Goal: Information Seeking & Learning: Learn about a topic

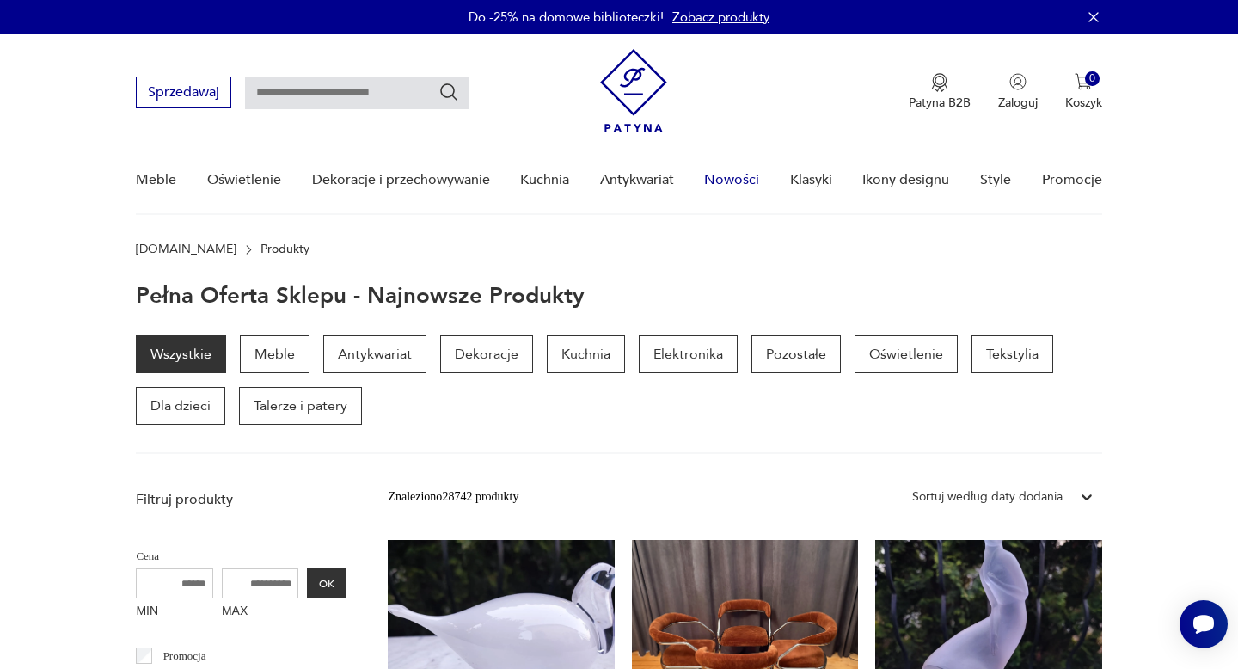
click at [738, 183] on link "Nowości" at bounding box center [731, 180] width 55 height 66
click at [745, 180] on link "Nowości" at bounding box center [731, 180] width 55 height 66
click at [624, 92] on img at bounding box center [633, 90] width 67 height 83
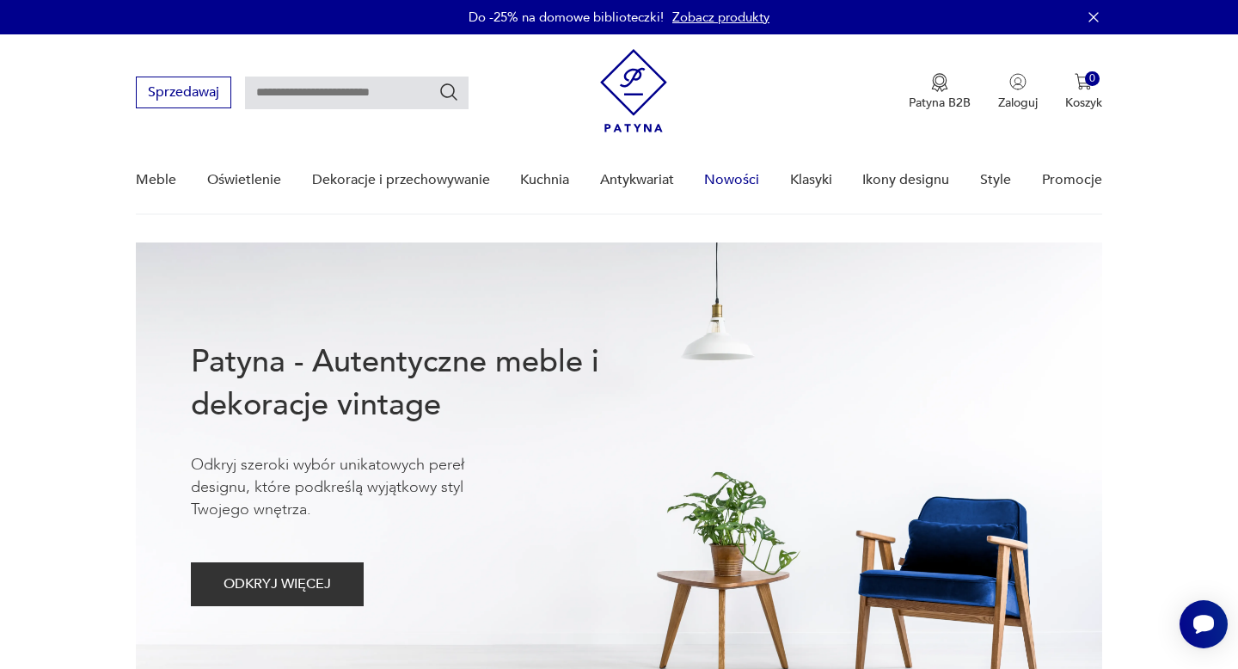
click at [744, 180] on link "Nowości" at bounding box center [731, 180] width 55 height 66
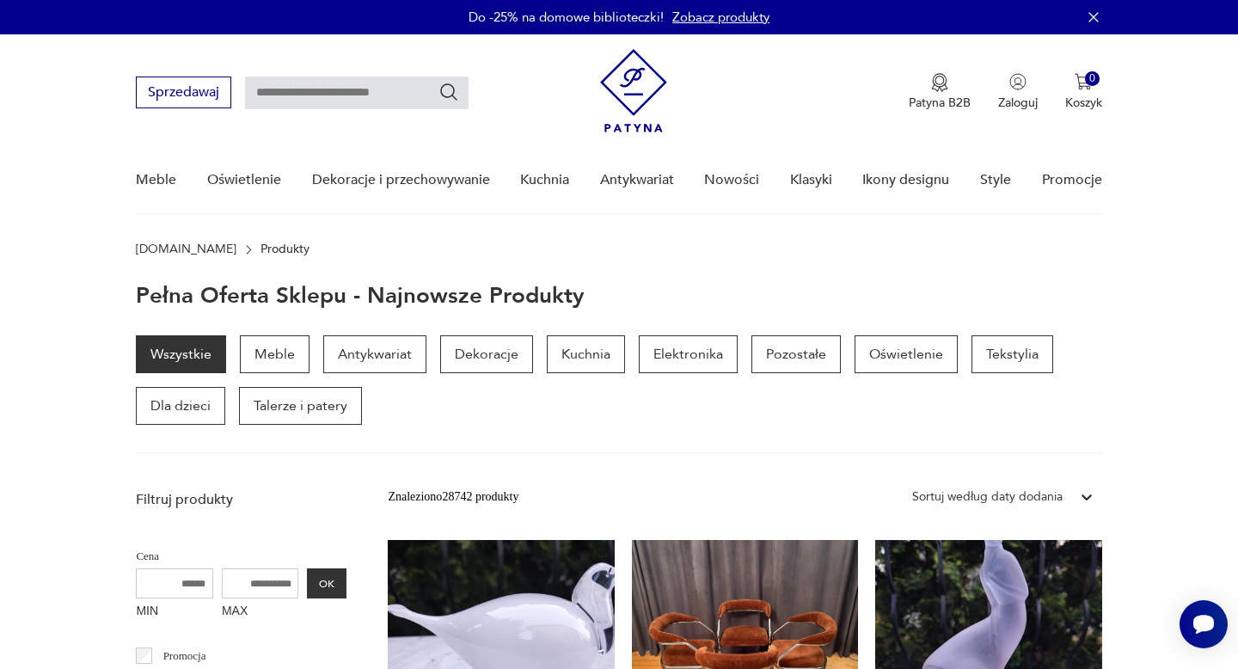
click at [320, 92] on input "text" at bounding box center [357, 93] width 224 height 33
type input "*****"
click at [453, 93] on icon "Szukaj" at bounding box center [449, 91] width 17 height 17
type input "*****"
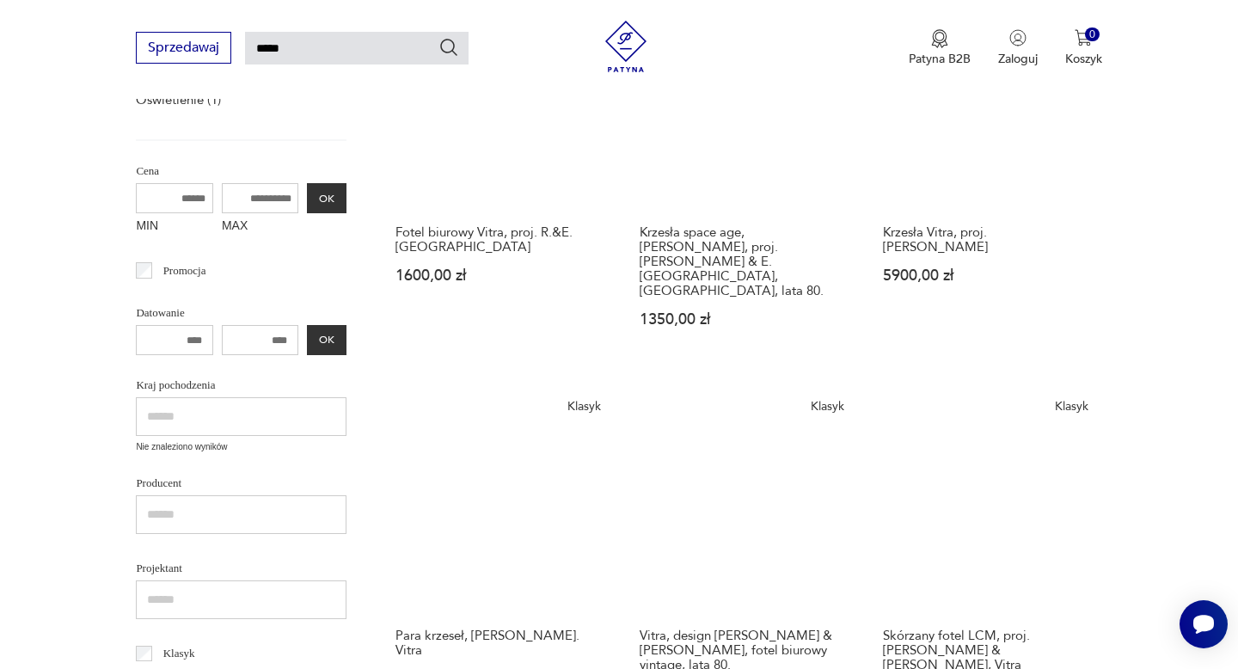
scroll to position [395, 0]
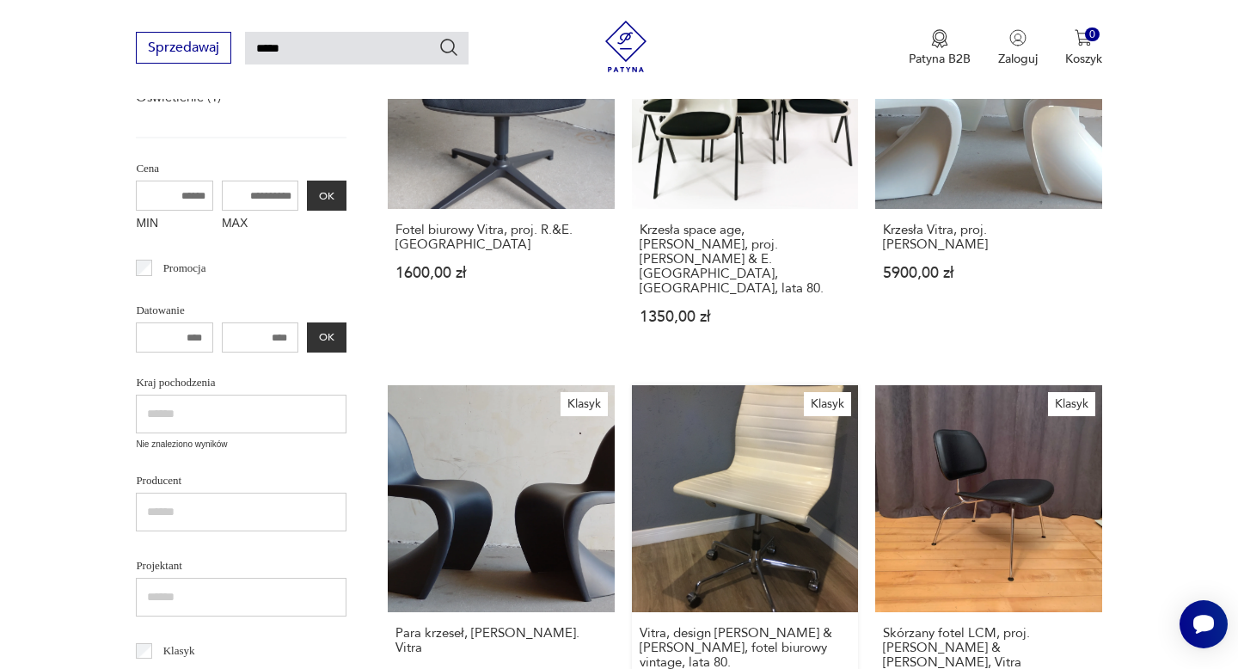
click at [758, 438] on link "Klasyk Vitra, design [PERSON_NAME] & [PERSON_NAME], fotel biurowy vintage, lata…" at bounding box center [745, 558] width 226 height 346
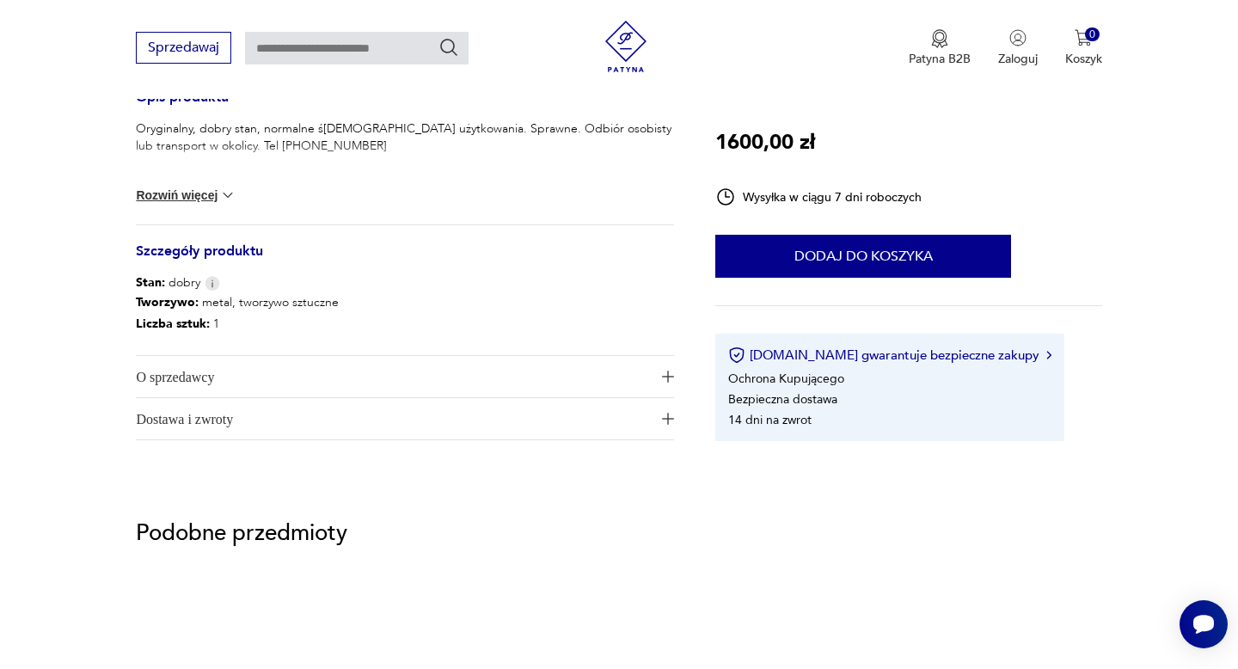
scroll to position [737, 0]
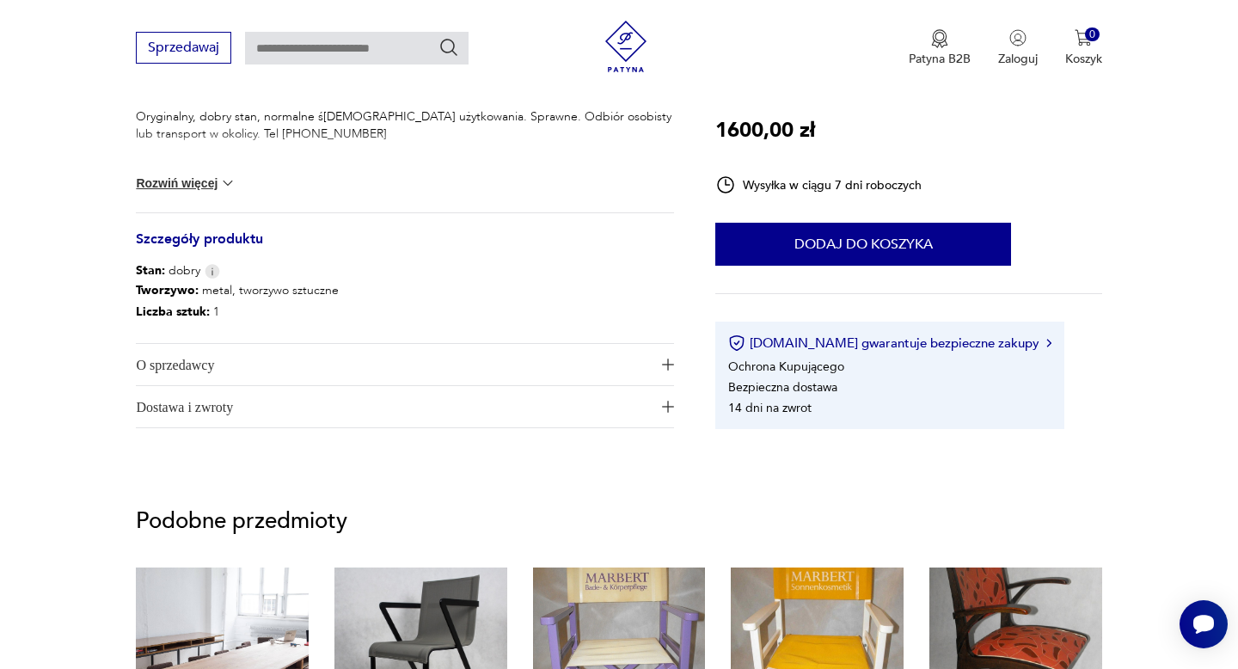
click at [159, 357] on span "O sprzedawcy" at bounding box center [393, 364] width 514 height 41
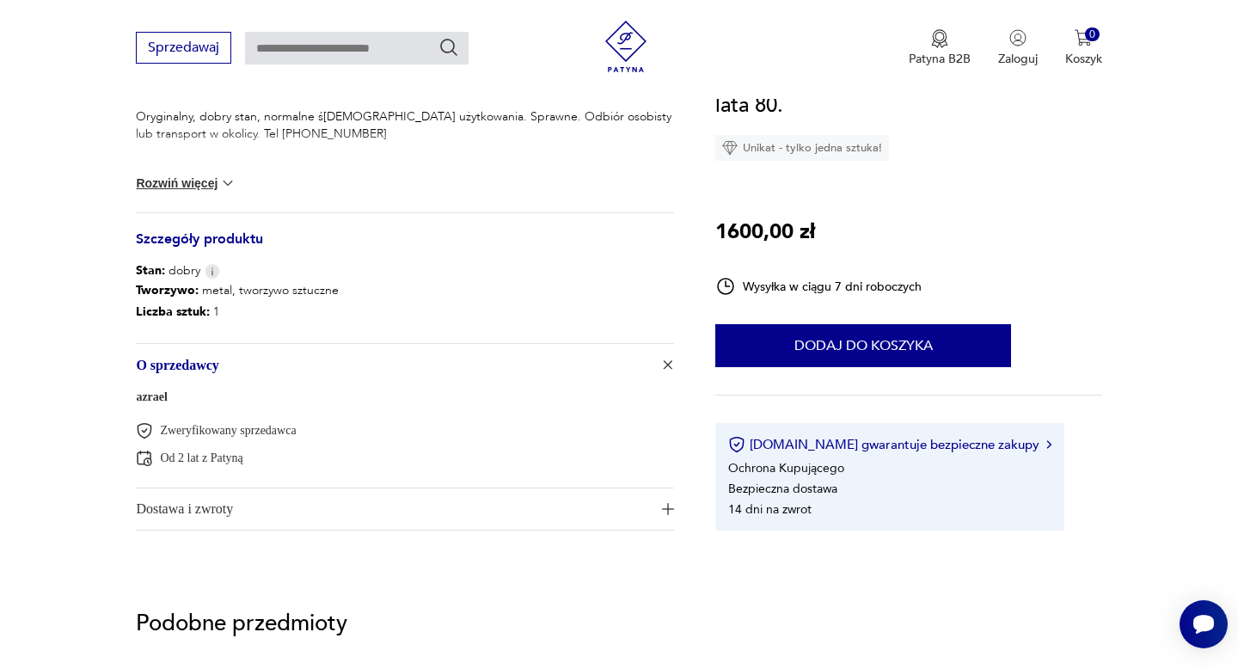
click at [157, 399] on link "azrael" at bounding box center [152, 396] width 32 height 13
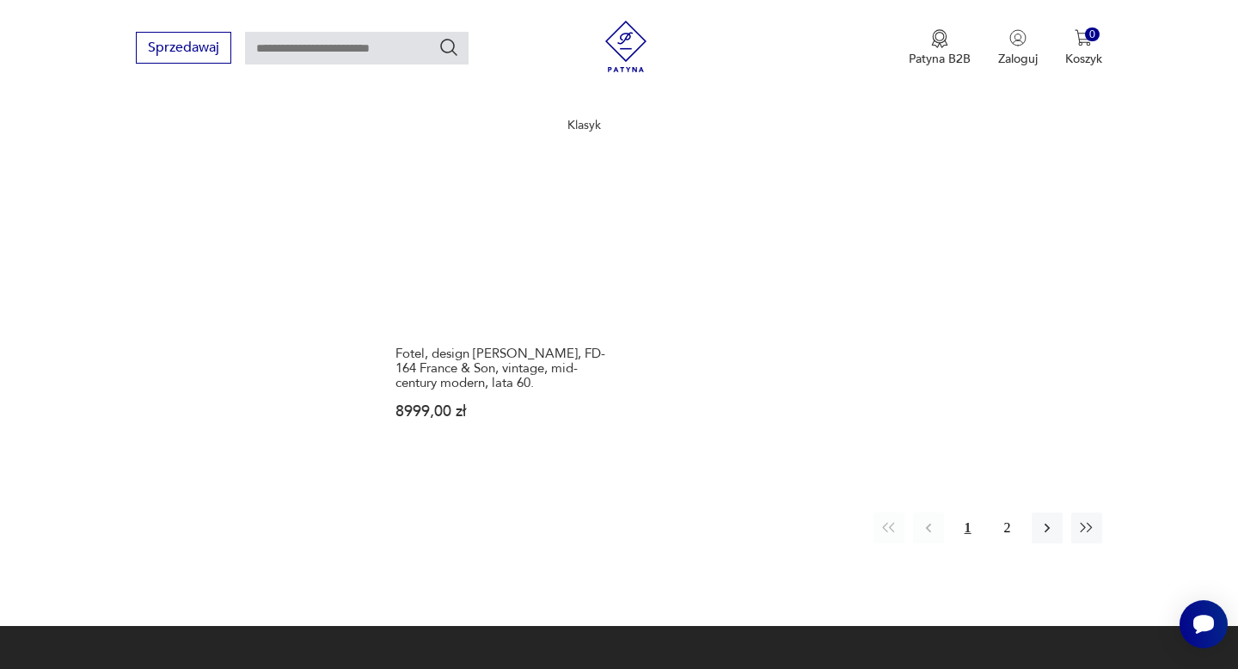
scroll to position [2404, 0]
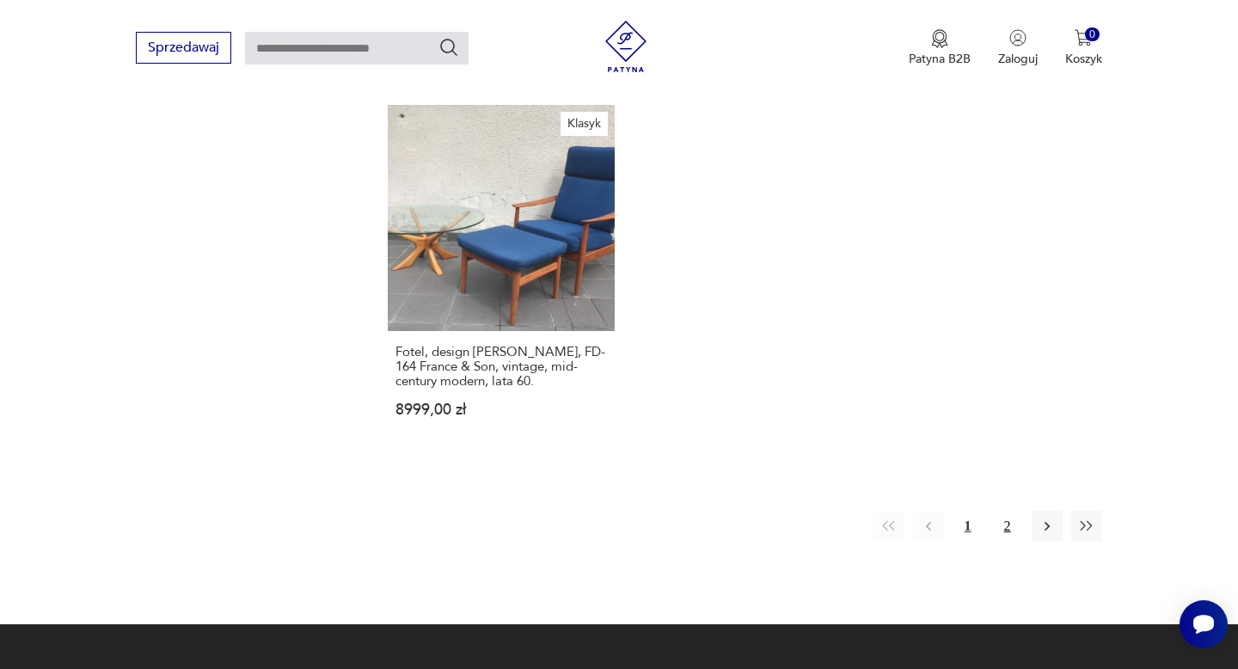
click at [1006, 513] on button "2" at bounding box center [1007, 526] width 31 height 31
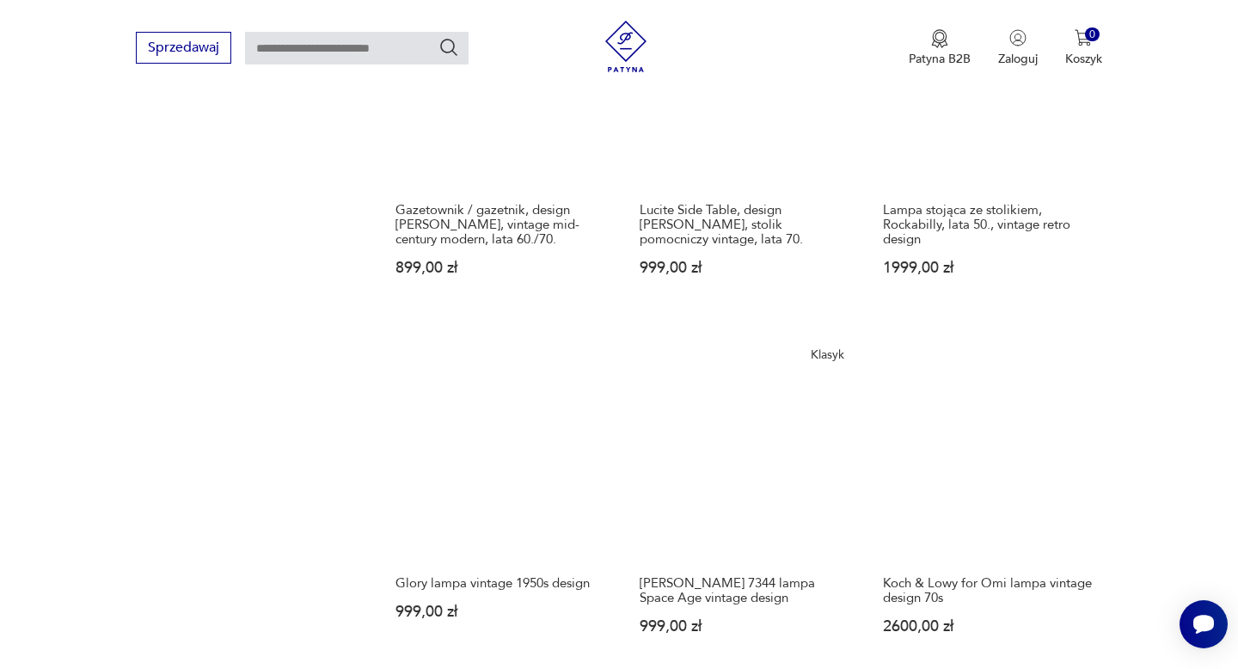
scroll to position [1813, 0]
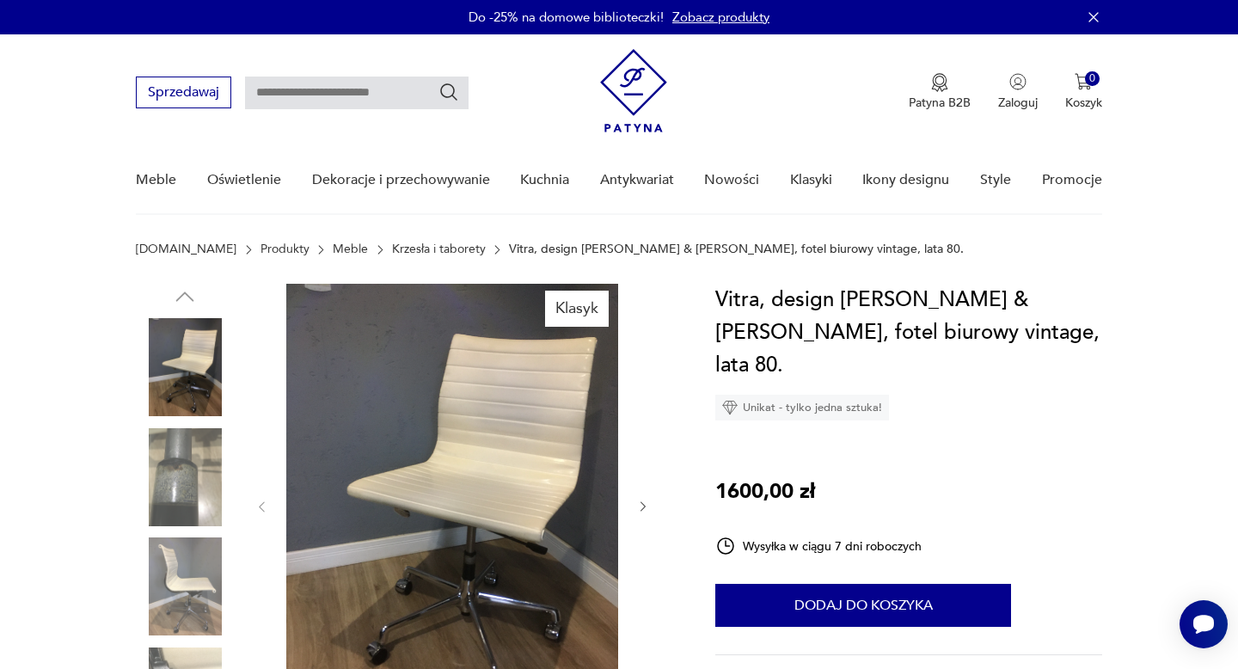
type input "*****"
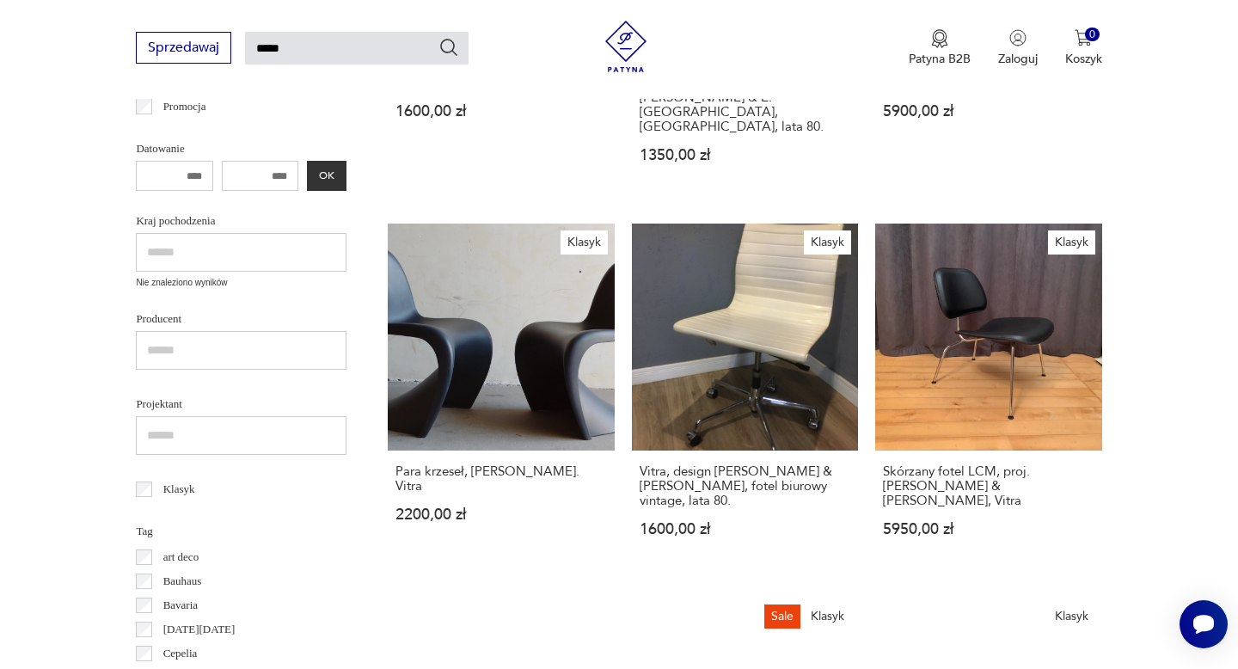
scroll to position [583, 0]
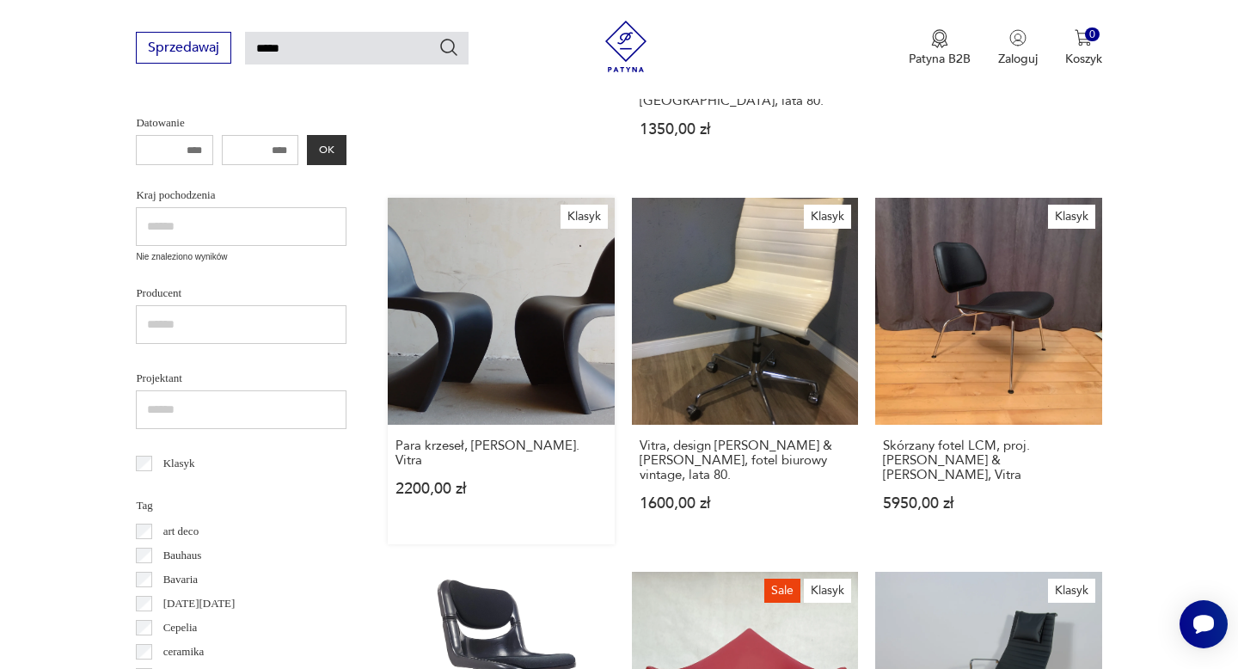
click at [528, 309] on link "Klasyk Para krzeseł, [PERSON_NAME]. Vitra 2200,00 zł" at bounding box center [501, 371] width 226 height 346
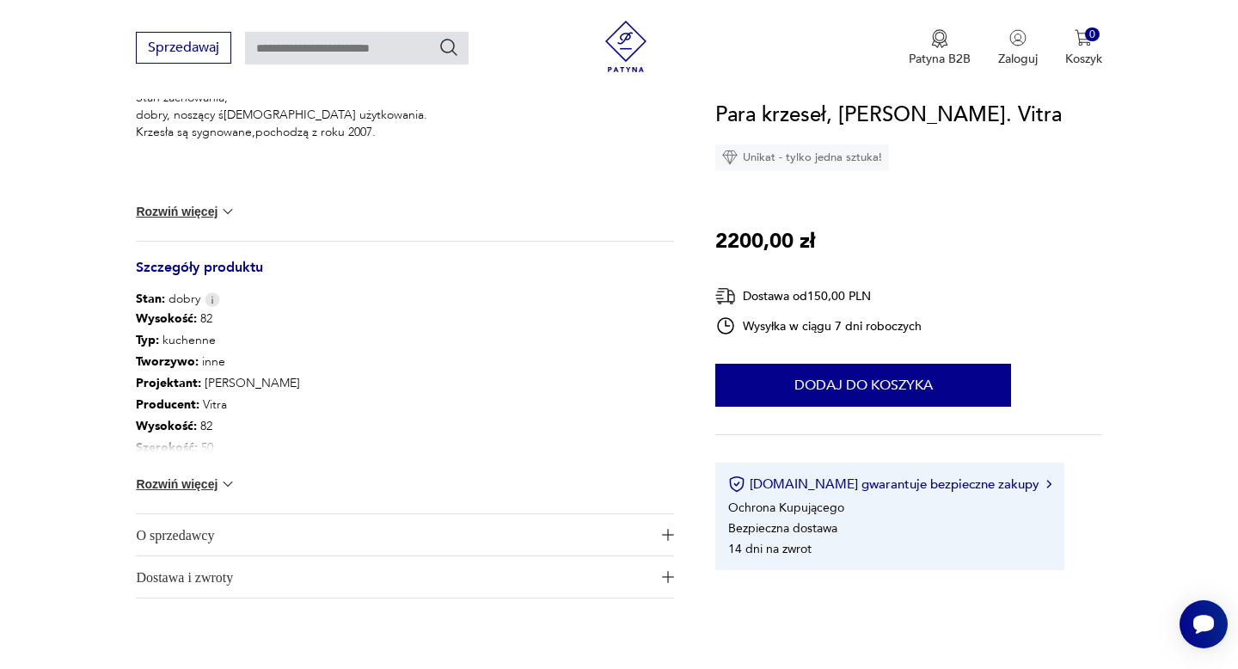
scroll to position [800, 0]
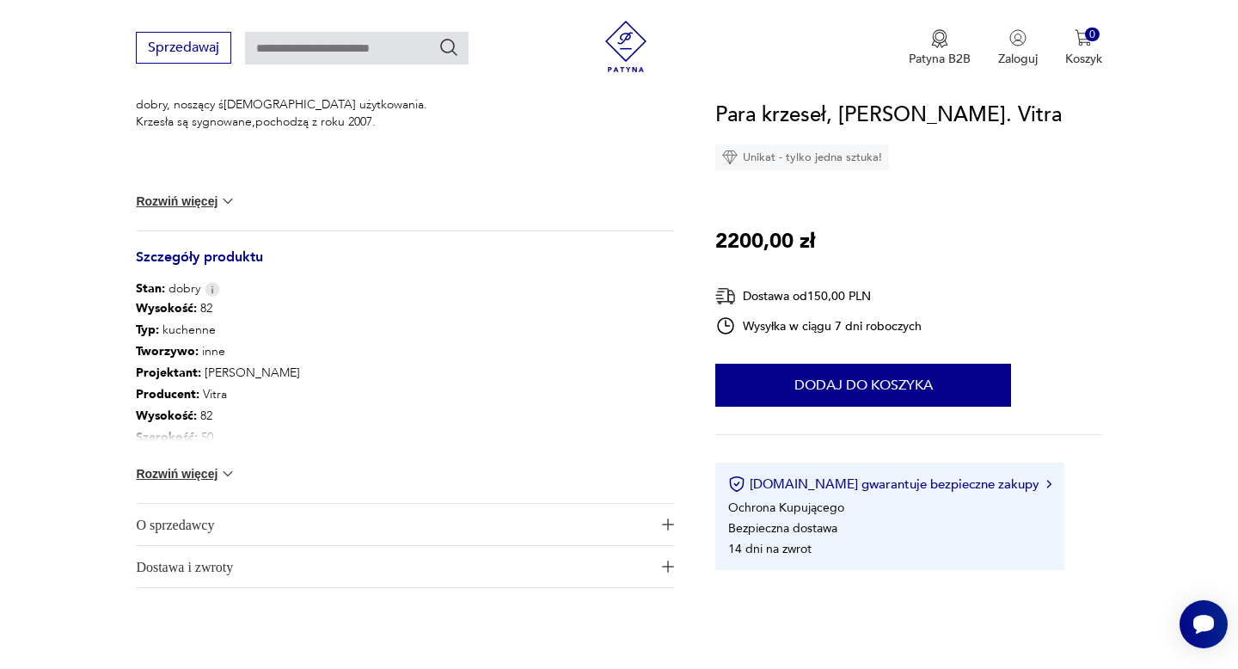
click at [198, 523] on span "O sprzedawcy" at bounding box center [393, 524] width 514 height 41
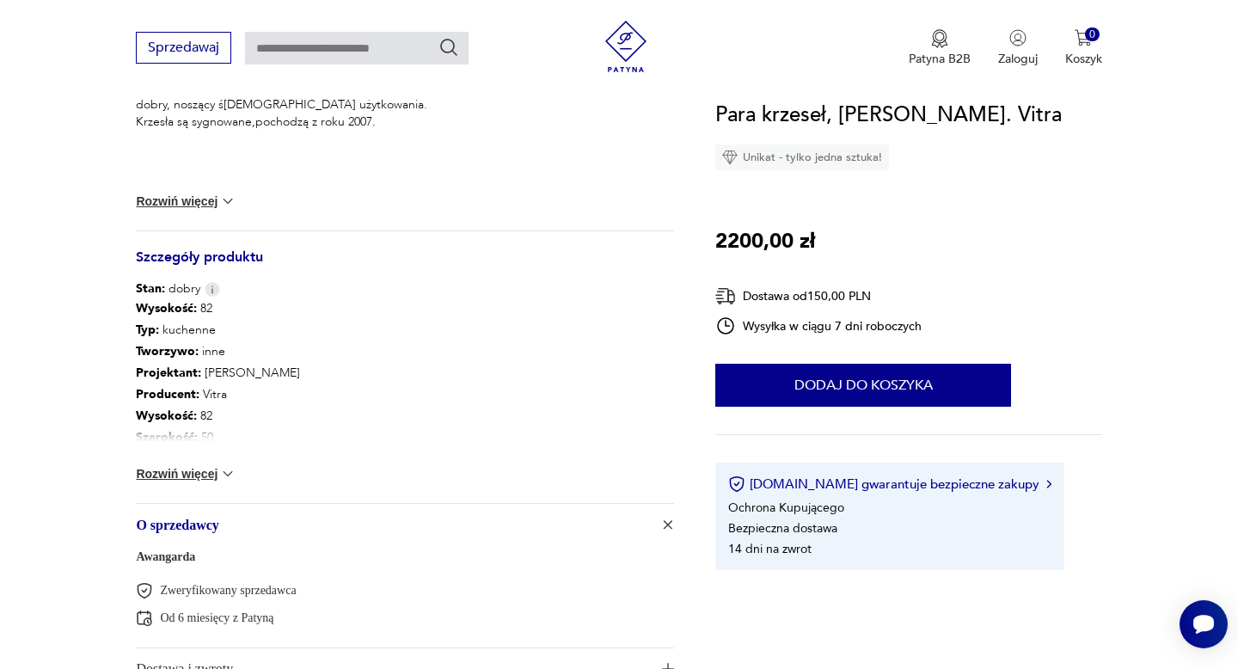
click at [169, 556] on link "Awangarda" at bounding box center [165, 556] width 59 height 13
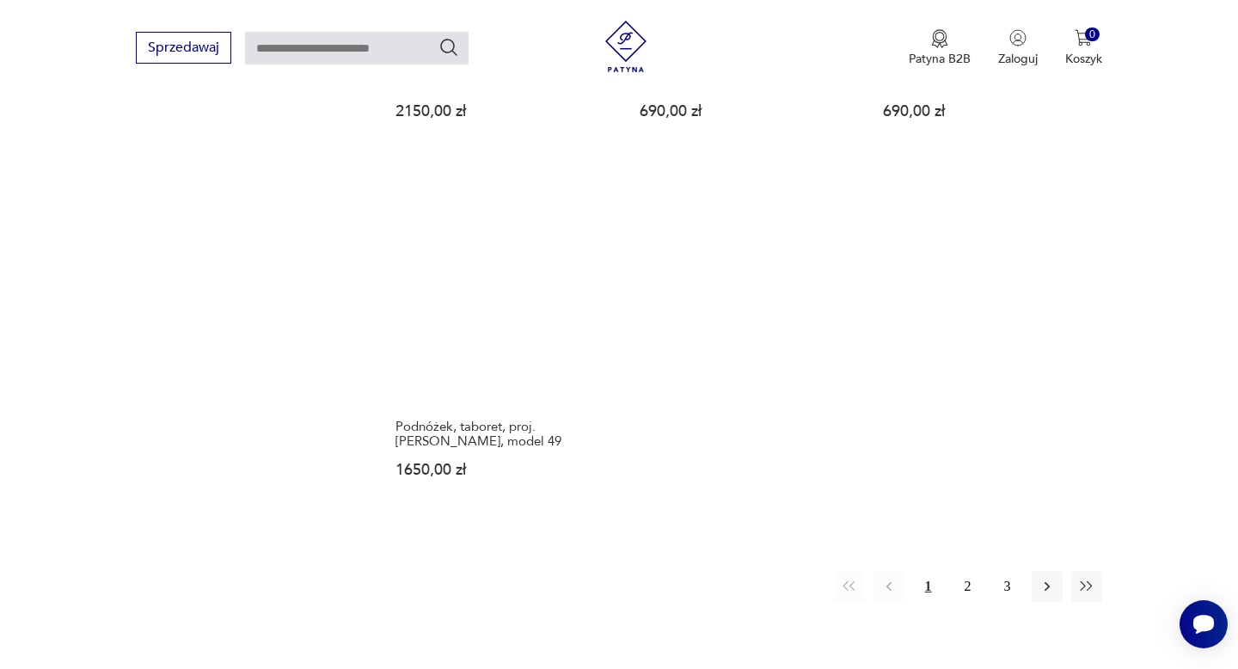
scroll to position [2301, 0]
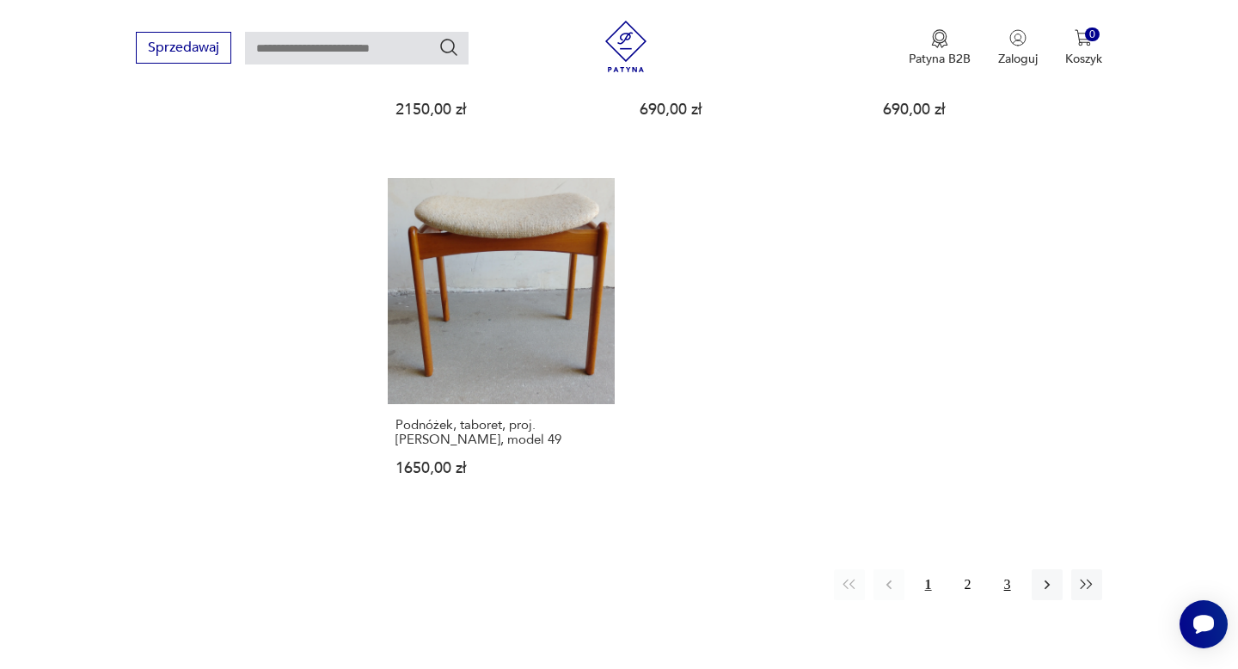
click at [1011, 569] on button "3" at bounding box center [1007, 584] width 31 height 31
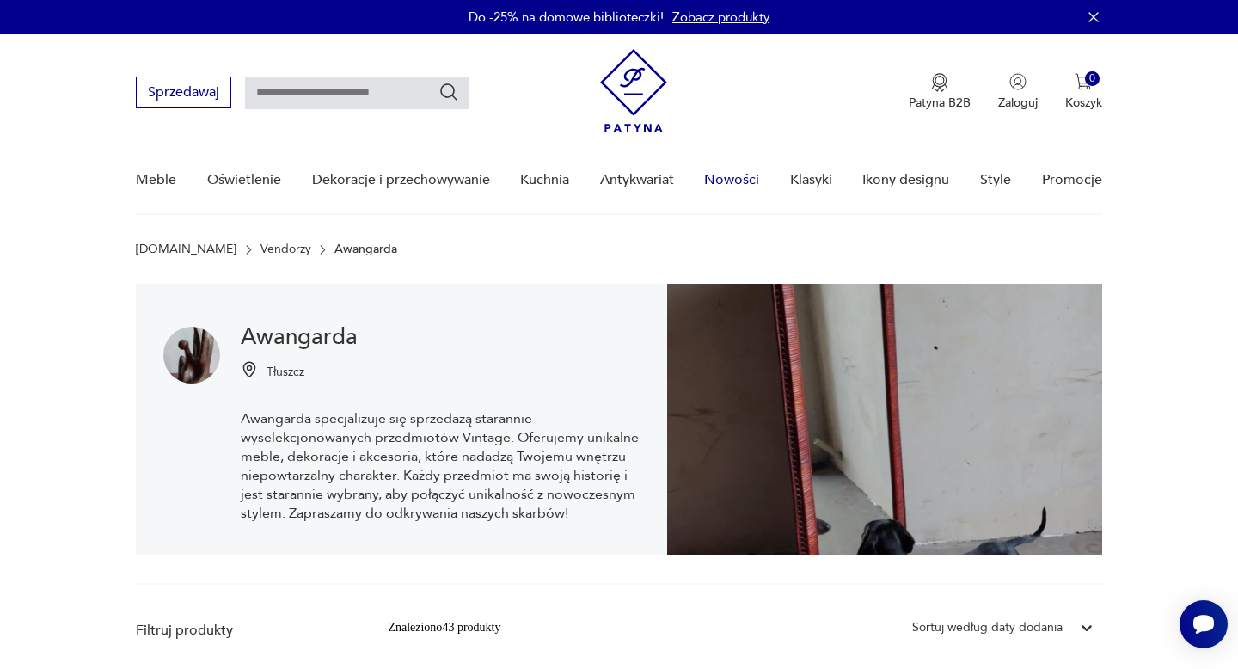
click at [736, 181] on link "Nowości" at bounding box center [731, 180] width 55 height 66
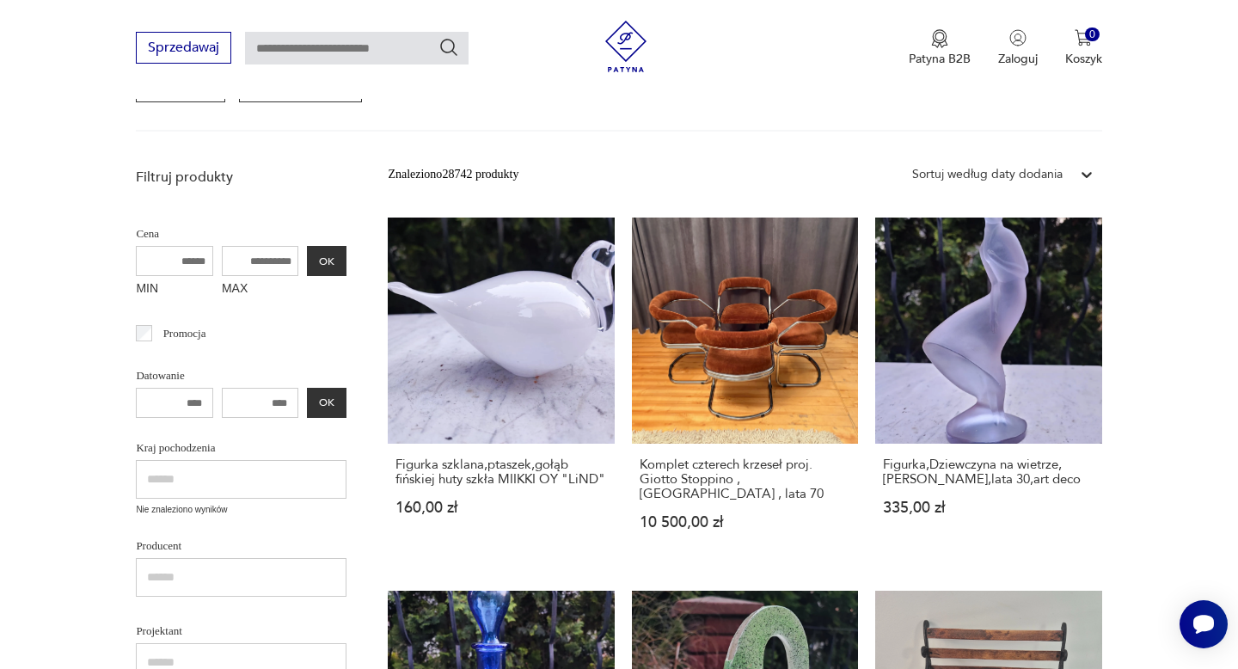
scroll to position [323, 0]
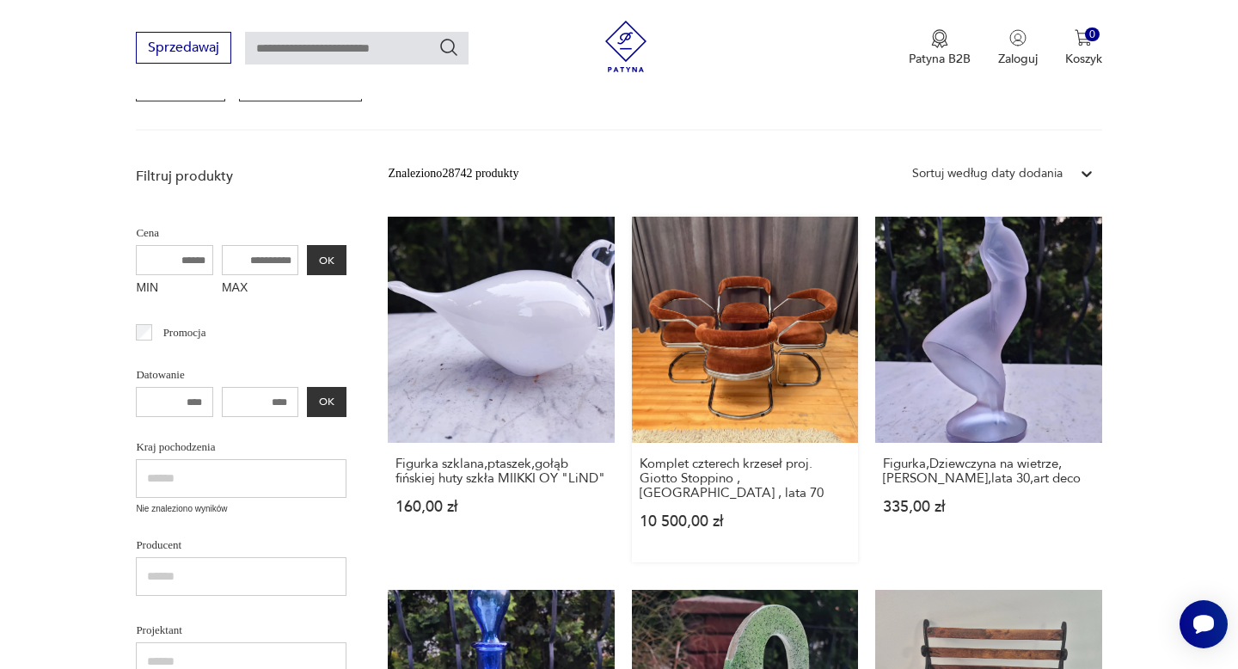
click at [769, 324] on link "Komplet czterech krzeseł proj. Giotto Stoppino , [GEOGRAPHIC_DATA] , lata 70 10…" at bounding box center [745, 390] width 226 height 346
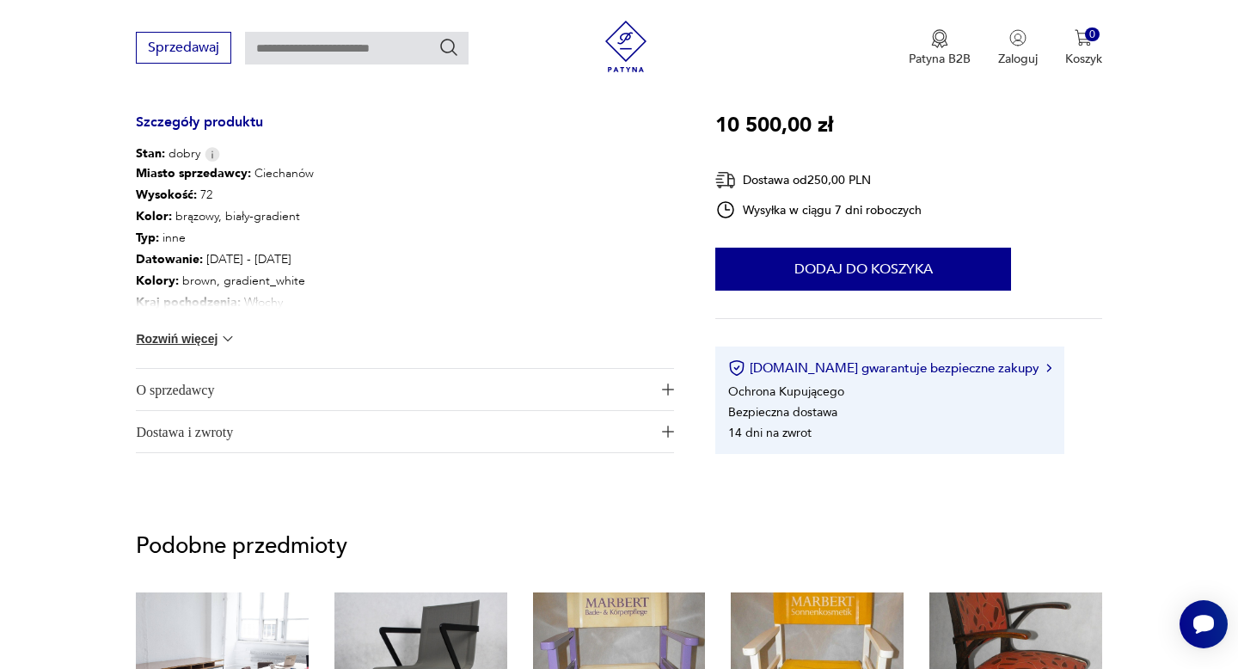
scroll to position [937, 0]
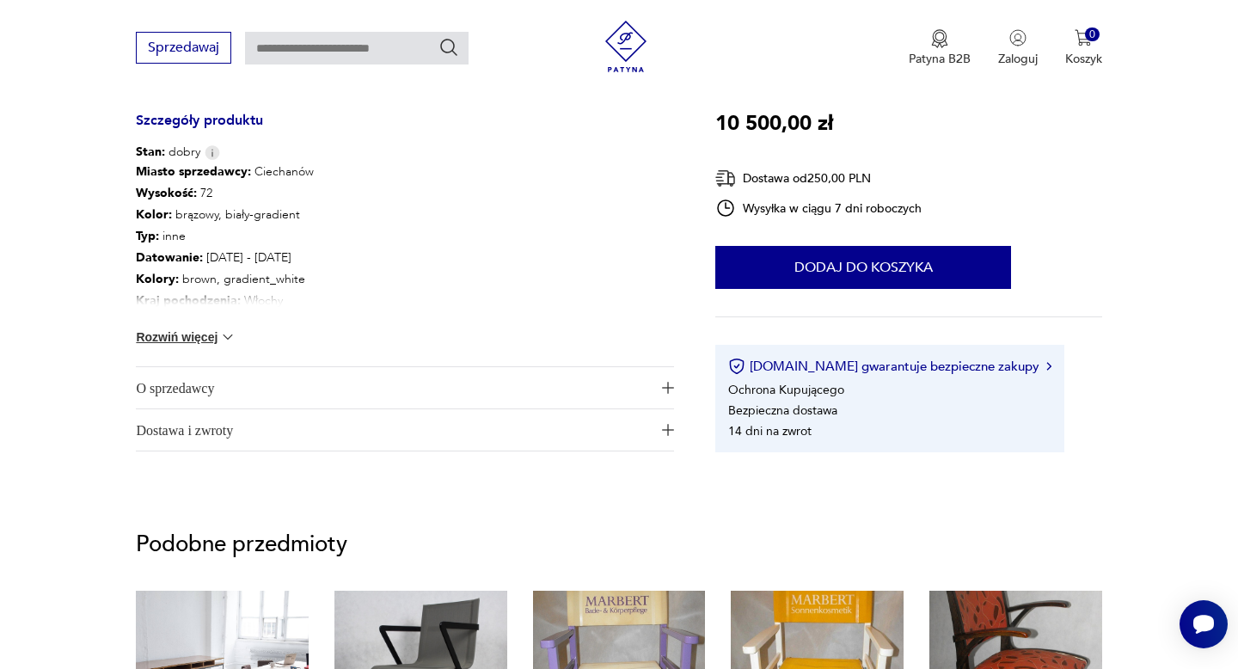
click at [199, 383] on span "O sprzedawcy" at bounding box center [393, 387] width 514 height 41
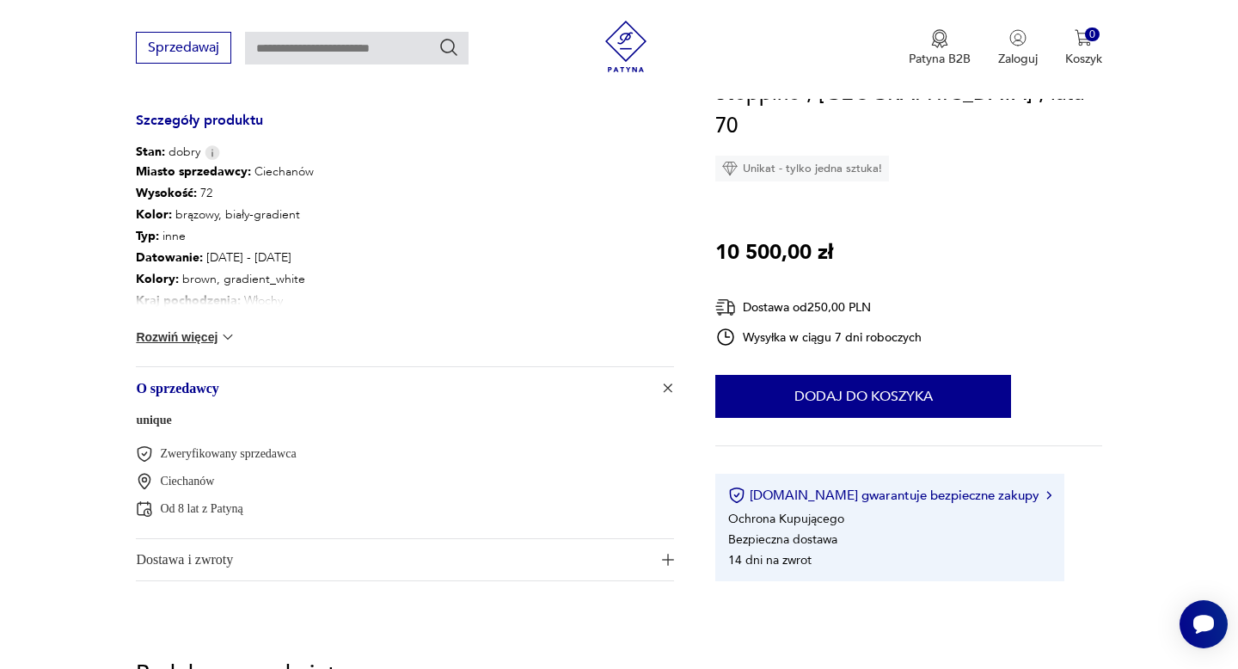
click at [153, 421] on link "unique" at bounding box center [153, 420] width 35 height 13
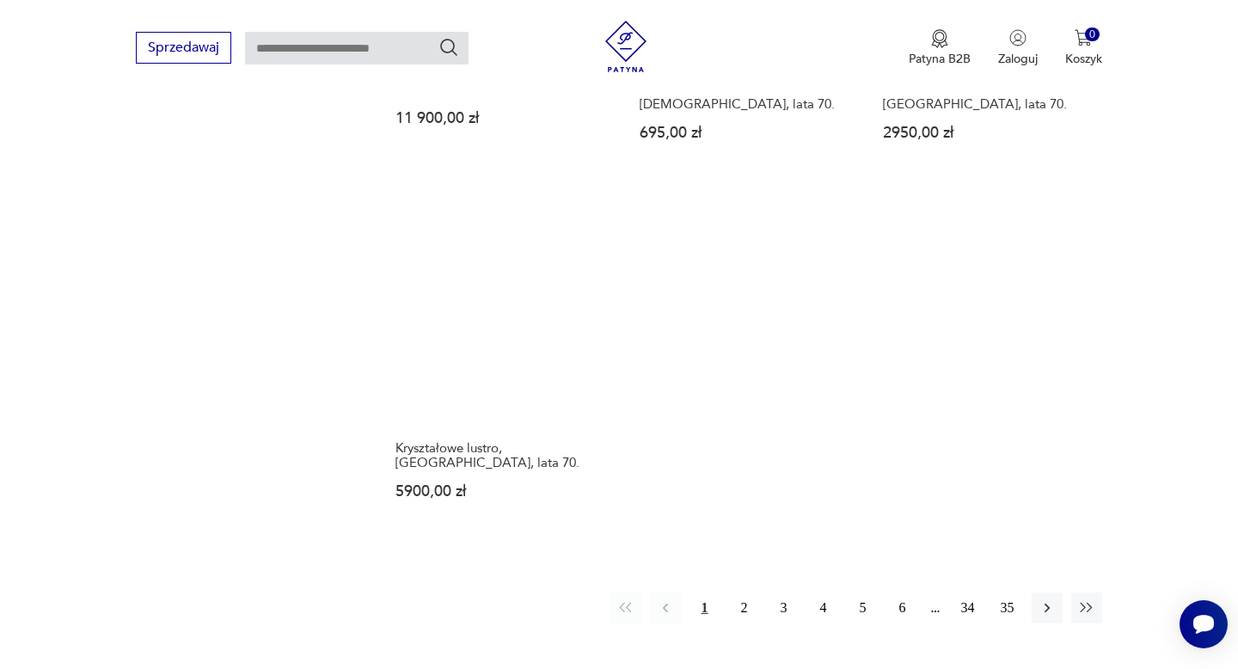
scroll to position [2362, 0]
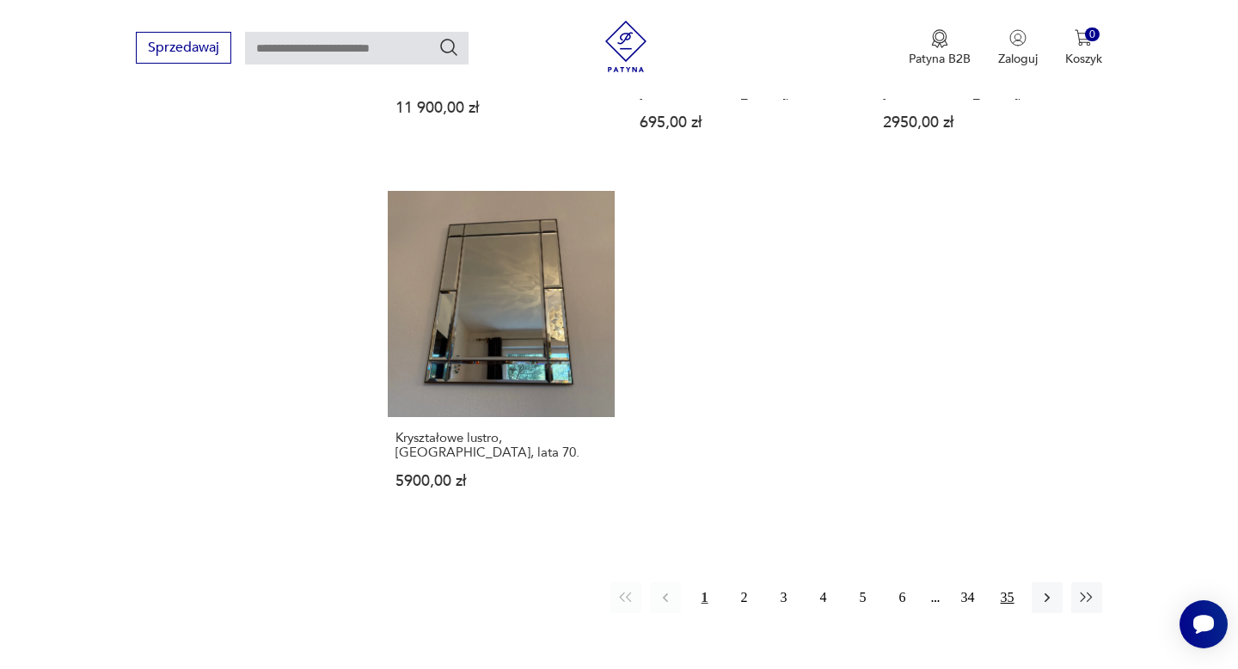
click at [1008, 582] on button "35" at bounding box center [1007, 597] width 31 height 31
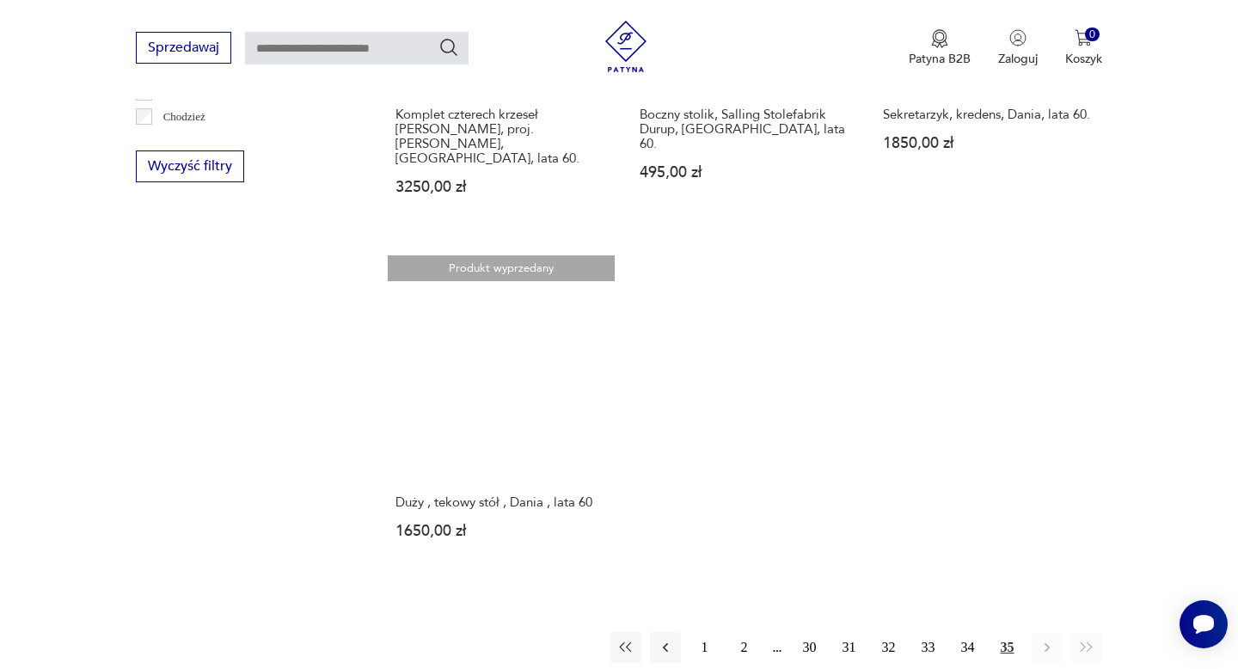
scroll to position [1197, 0]
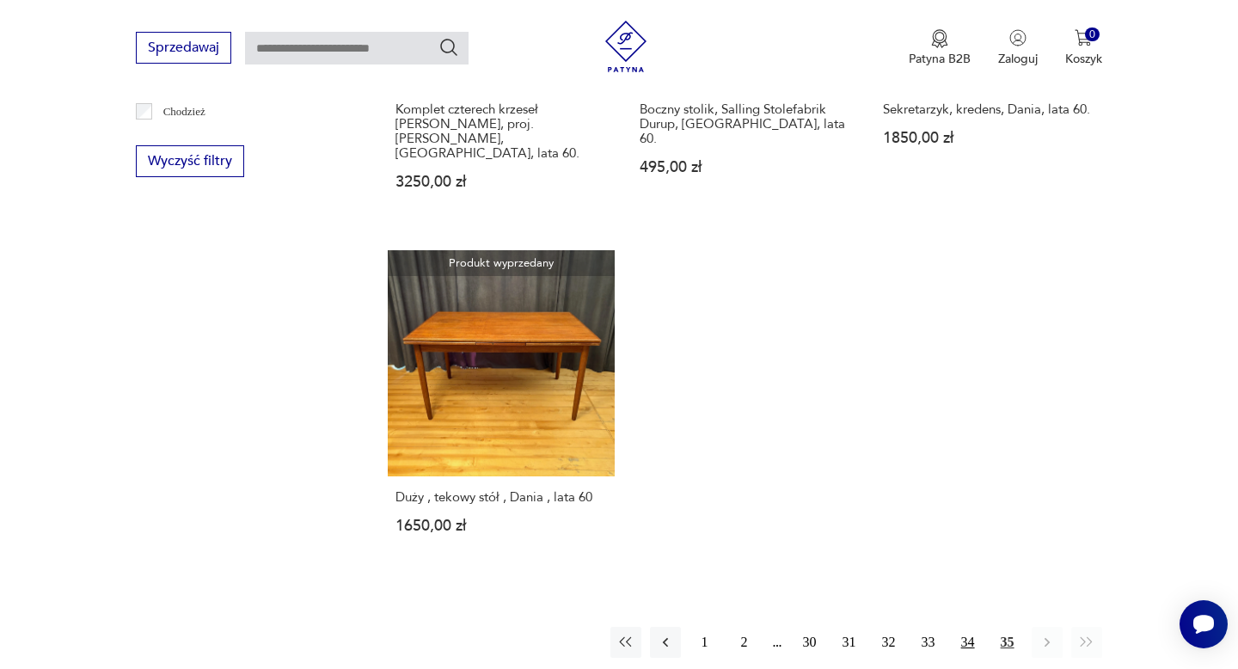
click at [969, 627] on button "34" at bounding box center [968, 642] width 31 height 31
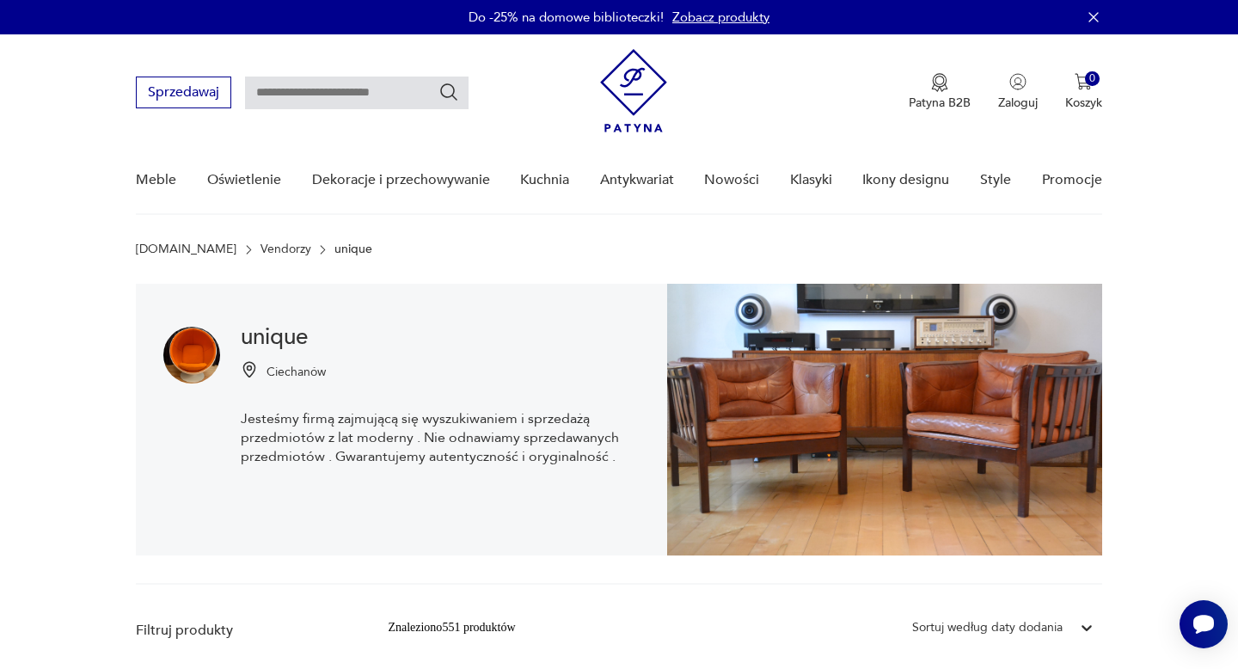
click at [658, 83] on img at bounding box center [633, 90] width 67 height 83
